Goal: Obtain resource: Download file/media

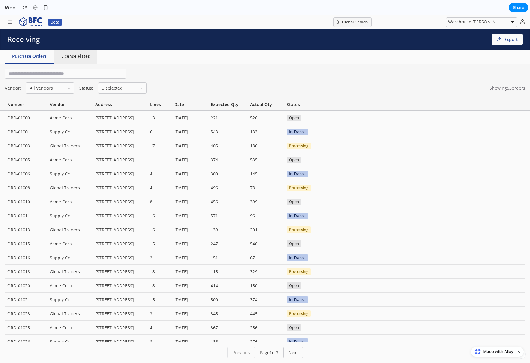
click at [77, 55] on button "License Plates" at bounding box center [75, 57] width 43 height 14
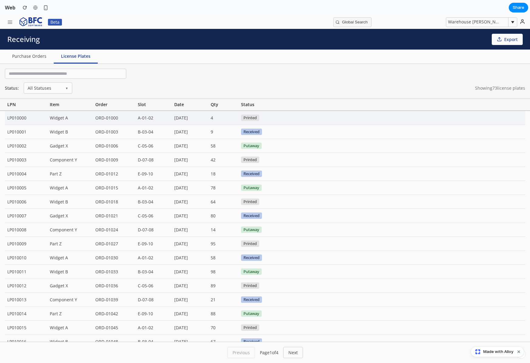
click at [134, 118] on div "ORD-01000" at bounding box center [114, 118] width 43 height 14
click at [108, 121] on div "ORD-01000" at bounding box center [114, 118] width 43 height 14
click at [57, 118] on div "Widget A" at bounding box center [70, 118] width 46 height 14
click at [15, 118] on div "LP010000" at bounding box center [26, 118] width 43 height 14
click at [248, 119] on span "Printed" at bounding box center [250, 118] width 18 height 6
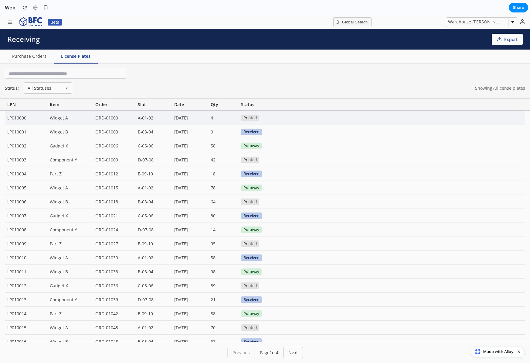
click at [289, 120] on div "LP010000 Widget A ORD-01000 A-01-02 [DATE] 4 Printed" at bounding box center [265, 118] width 521 height 14
click at [453, 37] on button "Export" at bounding box center [507, 39] width 31 height 11
